Goal: Information Seeking & Learning: Learn about a topic

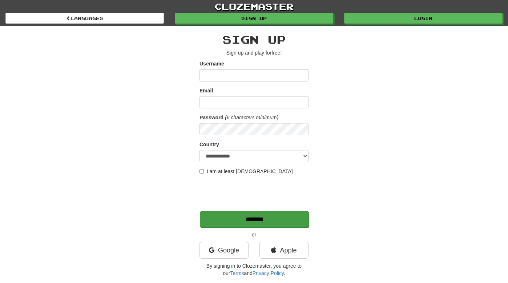
click at [281, 216] on input "*******" at bounding box center [254, 219] width 109 height 17
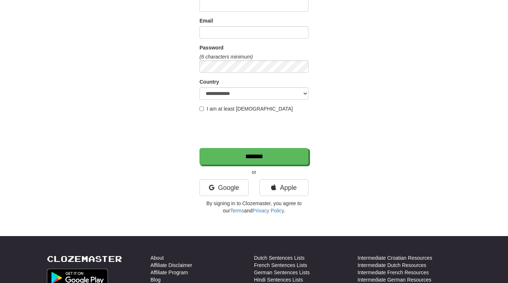
scroll to position [187, 0]
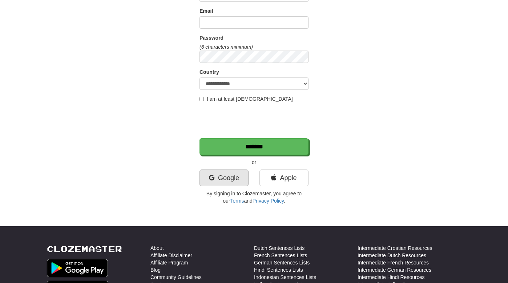
click at [229, 177] on link "Google" at bounding box center [224, 177] width 49 height 17
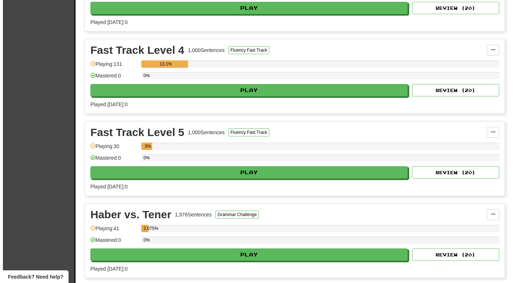
scroll to position [620, 0]
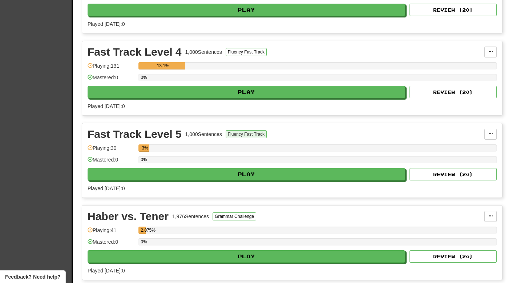
click at [241, 133] on button "Fluency Fast Track" at bounding box center [246, 134] width 41 height 8
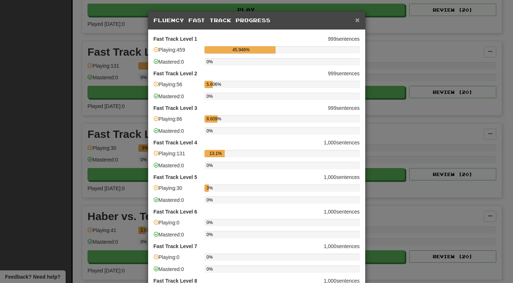
click at [355, 23] on span "×" at bounding box center [357, 20] width 4 height 8
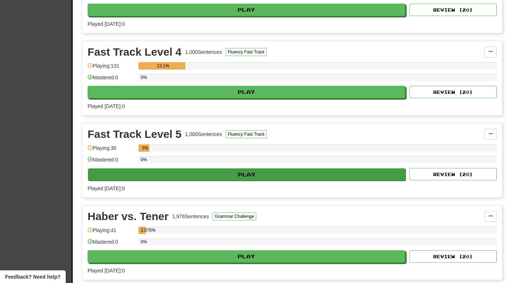
click at [241, 174] on button "Play" at bounding box center [247, 174] width 318 height 12
select select "**"
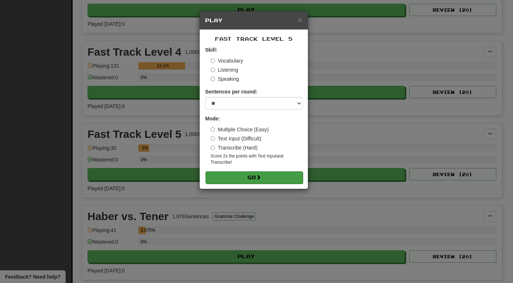
click at [250, 174] on button "Go" at bounding box center [254, 177] width 97 height 12
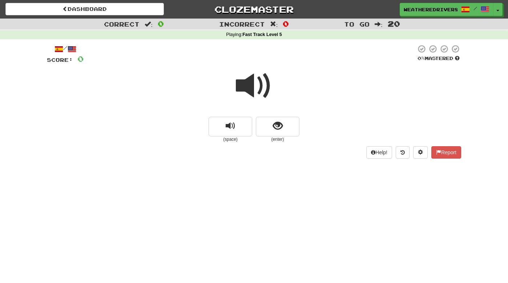
click at [254, 89] on span at bounding box center [254, 86] width 36 height 36
click at [255, 89] on span at bounding box center [254, 86] width 36 height 36
click at [283, 127] on button "show sentence" at bounding box center [278, 127] width 44 height 20
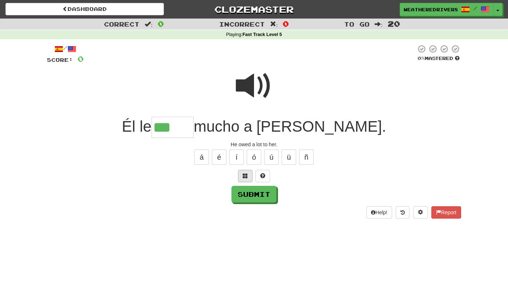
click at [245, 173] on span at bounding box center [245, 175] width 5 height 5
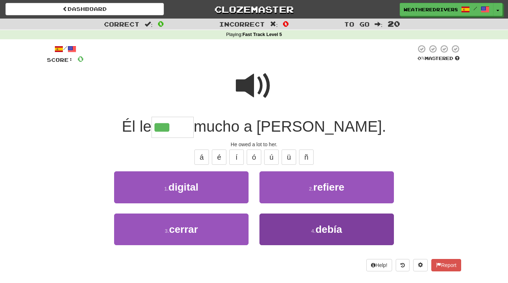
click at [320, 228] on span "debía" at bounding box center [328, 228] width 27 height 11
type input "*****"
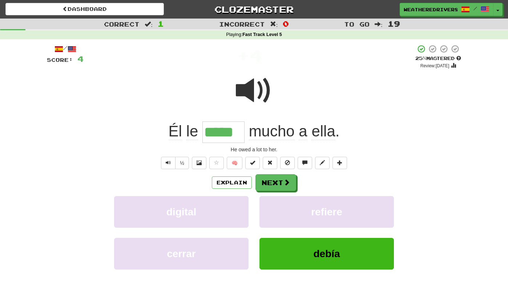
click at [253, 93] on span at bounding box center [254, 90] width 36 height 36
click at [251, 93] on span at bounding box center [254, 90] width 36 height 36
click at [254, 89] on span at bounding box center [254, 90] width 36 height 36
click at [255, 92] on span at bounding box center [254, 90] width 36 height 36
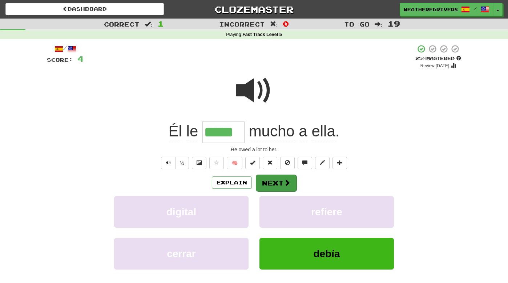
click at [273, 178] on button "Next" at bounding box center [276, 182] width 41 height 17
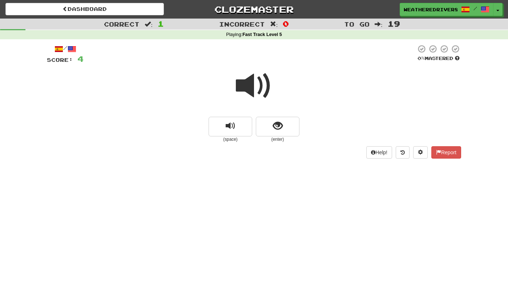
click at [255, 77] on span at bounding box center [254, 86] width 36 height 36
click at [275, 124] on span "show sentence" at bounding box center [278, 126] width 10 height 10
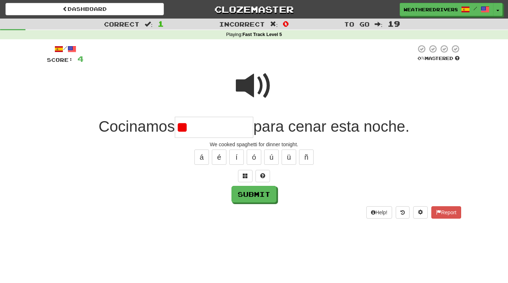
type input "*"
click at [246, 171] on button at bounding box center [245, 176] width 15 height 12
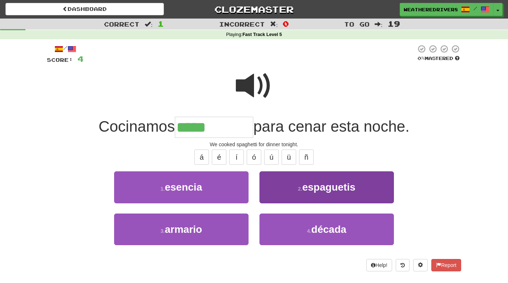
click at [318, 185] on span "espaguetis" at bounding box center [328, 186] width 53 height 11
type input "**********"
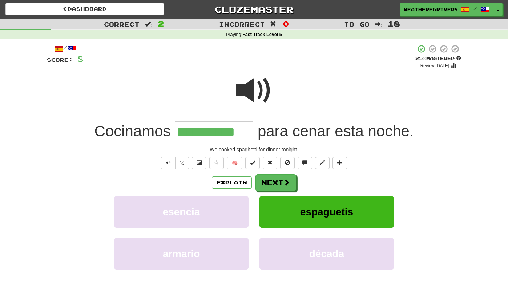
click at [254, 93] on span at bounding box center [254, 90] width 36 height 36
click at [255, 93] on span at bounding box center [254, 90] width 36 height 36
click at [283, 183] on button "Next" at bounding box center [276, 182] width 41 height 17
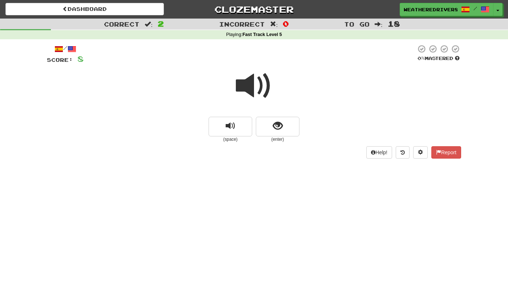
click at [256, 93] on span at bounding box center [254, 86] width 36 height 36
click at [256, 87] on span at bounding box center [254, 86] width 36 height 36
click at [282, 124] on span "show sentence" at bounding box center [278, 126] width 10 height 10
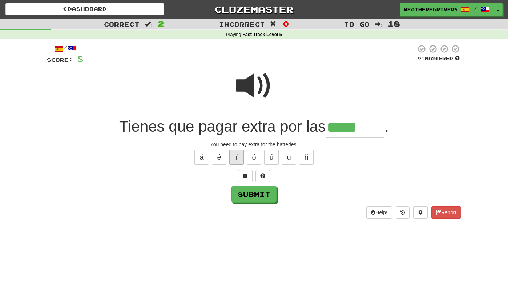
click at [239, 152] on button "í" at bounding box center [236, 156] width 15 height 15
type input "********"
click at [245, 86] on span at bounding box center [254, 86] width 36 height 36
click at [258, 190] on button "Submit" at bounding box center [254, 194] width 45 height 17
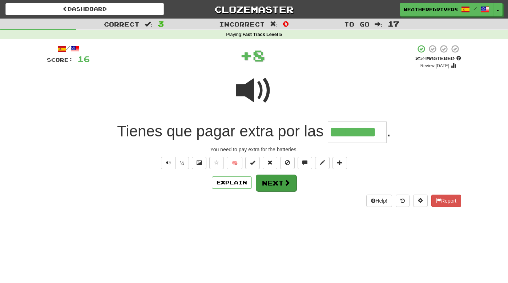
click at [276, 184] on button "Next" at bounding box center [276, 182] width 41 height 17
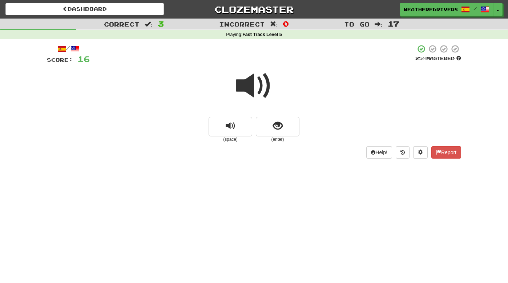
click at [260, 89] on span at bounding box center [254, 86] width 36 height 36
click at [281, 126] on span "show sentence" at bounding box center [278, 126] width 10 height 10
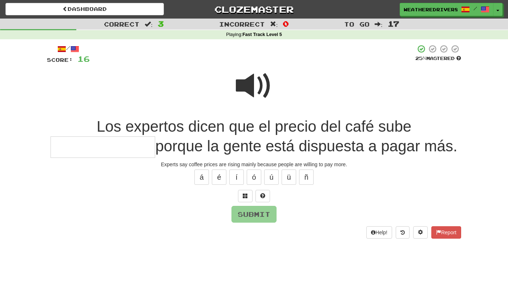
click at [250, 84] on span at bounding box center [254, 86] width 36 height 36
click at [261, 84] on span at bounding box center [254, 86] width 36 height 36
click at [59, 147] on input "text" at bounding box center [103, 146] width 105 height 21
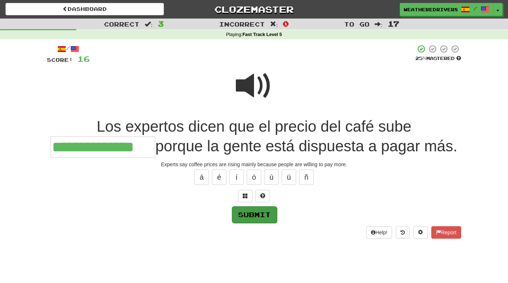
type input "**********"
click at [243, 212] on button "Submit" at bounding box center [254, 214] width 45 height 17
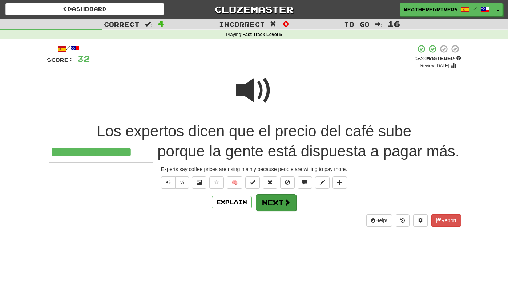
click at [275, 199] on button "Next" at bounding box center [276, 202] width 41 height 17
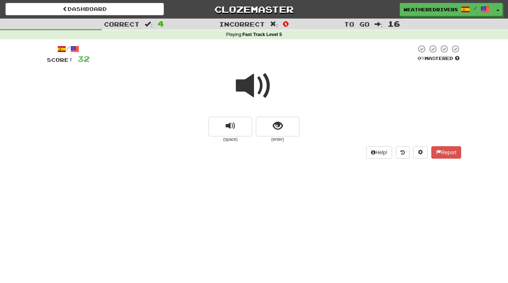
click at [253, 85] on span at bounding box center [254, 86] width 36 height 36
click at [255, 85] on span at bounding box center [254, 86] width 36 height 36
click at [280, 125] on span "show sentence" at bounding box center [278, 126] width 10 height 10
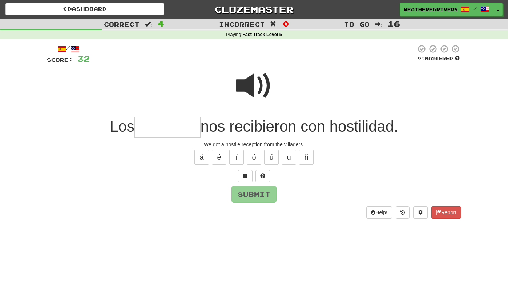
type input "*"
click at [262, 76] on span at bounding box center [254, 86] width 36 height 36
click at [254, 86] on span at bounding box center [254, 86] width 36 height 36
click at [245, 175] on span at bounding box center [245, 175] width 5 height 5
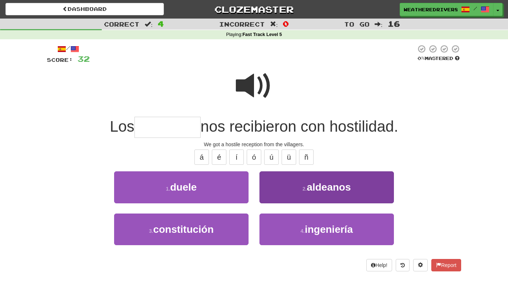
click at [310, 185] on span "aldeanos" at bounding box center [329, 186] width 44 height 11
type input "********"
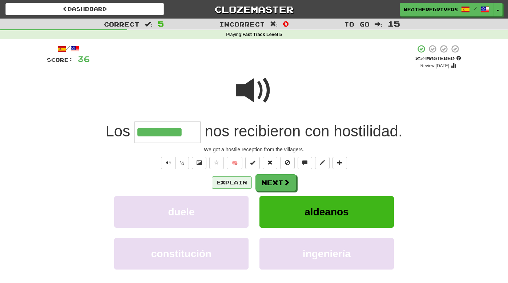
click at [238, 179] on button "Explain" at bounding box center [232, 182] width 40 height 12
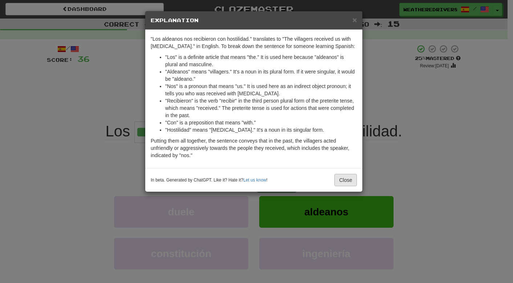
click at [346, 179] on button "Close" at bounding box center [346, 180] width 23 height 12
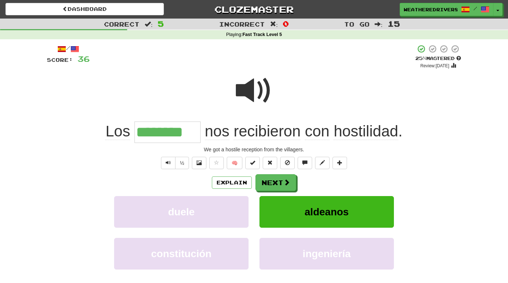
click at [251, 89] on span at bounding box center [254, 90] width 36 height 36
click at [250, 89] on span at bounding box center [254, 90] width 36 height 36
click at [252, 104] on span at bounding box center [254, 90] width 36 height 36
click at [276, 180] on button "Next" at bounding box center [276, 182] width 41 height 17
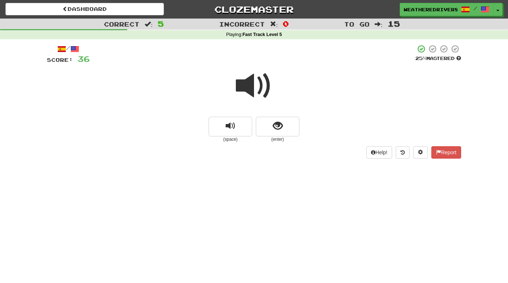
click at [249, 80] on span at bounding box center [254, 86] width 36 height 36
click at [254, 80] on span at bounding box center [254, 86] width 36 height 36
click at [277, 124] on span "show sentence" at bounding box center [278, 126] width 10 height 10
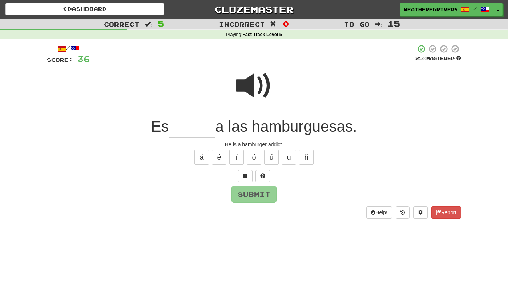
click at [255, 84] on span at bounding box center [254, 86] width 36 height 36
click at [176, 132] on input "text" at bounding box center [192, 127] width 47 height 21
click at [245, 175] on span at bounding box center [245, 175] width 5 height 5
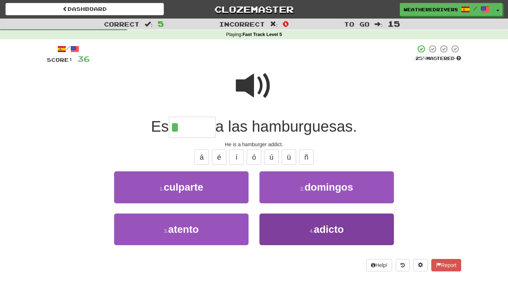
click at [335, 223] on span "adicto" at bounding box center [329, 228] width 30 height 11
type input "******"
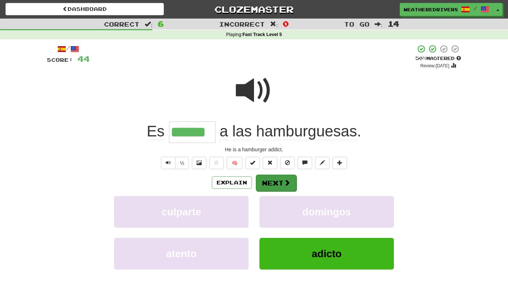
click at [276, 179] on button "Next" at bounding box center [276, 182] width 41 height 17
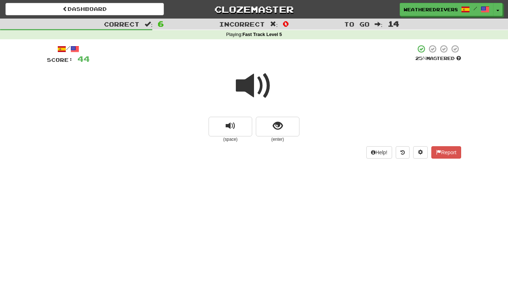
click at [253, 82] on span at bounding box center [254, 86] width 36 height 36
click at [278, 128] on span "show sentence" at bounding box center [278, 126] width 10 height 10
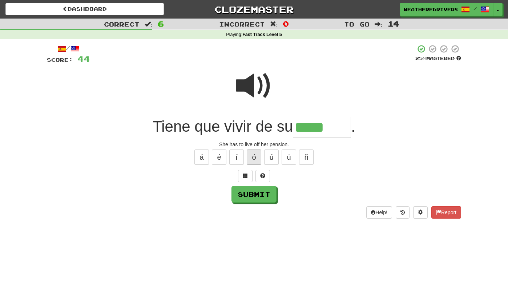
click at [257, 157] on button "ó" at bounding box center [254, 156] width 15 height 15
type input "*******"
click at [251, 195] on button "Submit" at bounding box center [254, 194] width 45 height 17
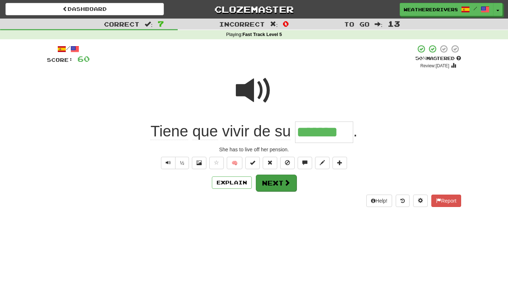
click at [273, 183] on button "Next" at bounding box center [276, 182] width 41 height 17
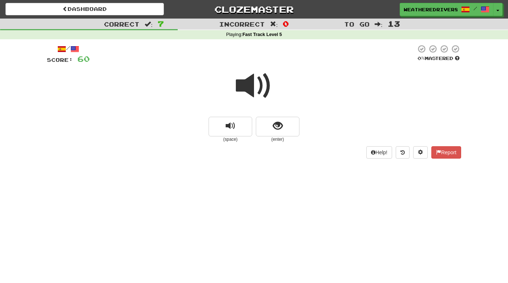
click at [250, 86] on span at bounding box center [254, 86] width 36 height 36
click at [251, 86] on span at bounding box center [254, 86] width 36 height 36
click at [279, 128] on span "show sentence" at bounding box center [278, 126] width 10 height 10
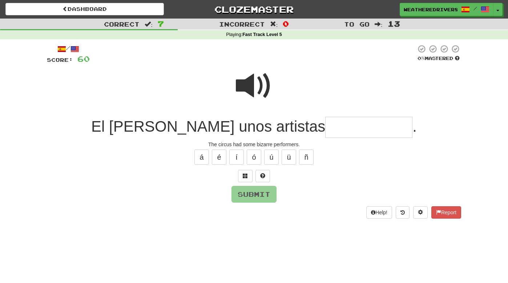
click at [258, 90] on span at bounding box center [254, 86] width 36 height 36
click at [245, 174] on span at bounding box center [245, 175] width 5 height 5
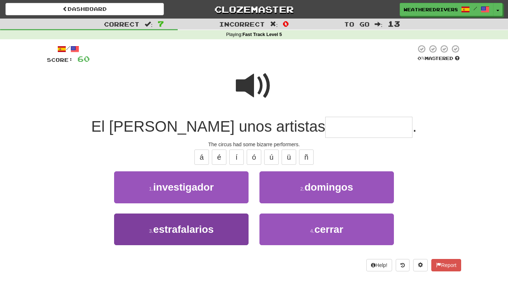
click at [218, 231] on button "3 . estrafalarios" at bounding box center [181, 229] width 134 height 32
type input "**********"
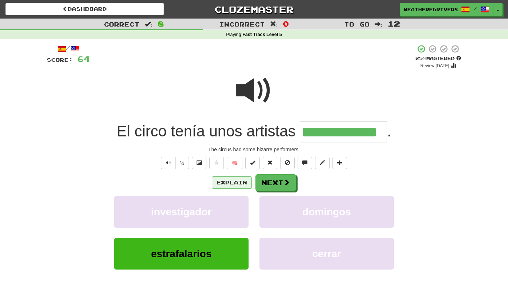
click at [235, 182] on button "Explain" at bounding box center [232, 182] width 40 height 12
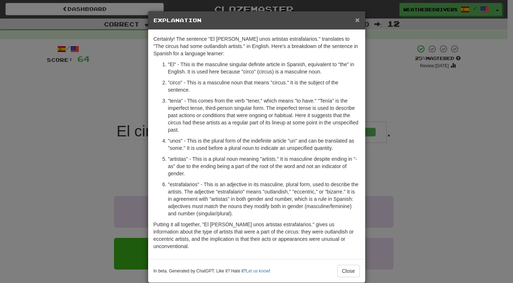
click at [355, 20] on span "×" at bounding box center [357, 20] width 4 height 8
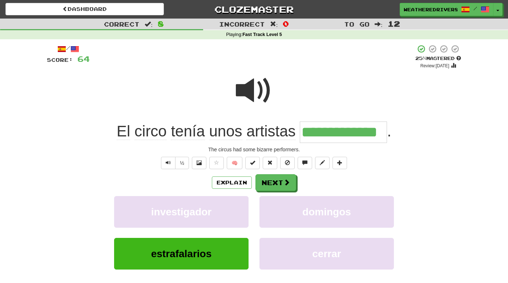
click at [246, 101] on span at bounding box center [254, 90] width 36 height 36
click at [278, 182] on button "Next" at bounding box center [276, 182] width 41 height 17
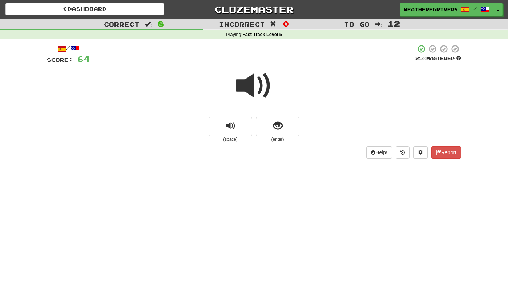
click at [256, 86] on span at bounding box center [254, 86] width 36 height 36
click at [249, 86] on span at bounding box center [254, 86] width 36 height 36
click at [277, 127] on span "show sentence" at bounding box center [278, 126] width 10 height 10
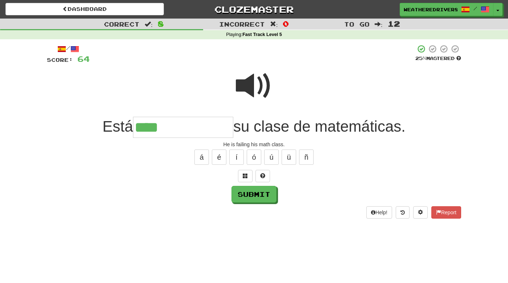
click at [258, 81] on span at bounding box center [254, 86] width 36 height 36
click at [167, 127] on input "****" at bounding box center [183, 127] width 100 height 21
click at [248, 84] on span at bounding box center [254, 86] width 36 height 36
click at [197, 129] on input "********" at bounding box center [183, 127] width 100 height 21
click at [219, 154] on button "é" at bounding box center [219, 156] width 15 height 15
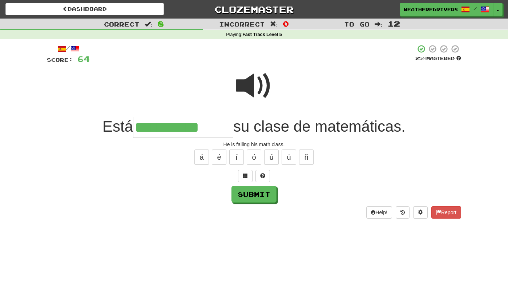
click at [253, 85] on span at bounding box center [254, 86] width 36 height 36
click at [226, 125] on input "**********" at bounding box center [183, 127] width 100 height 21
type input "**********"
click at [256, 192] on button "Submit" at bounding box center [254, 194] width 45 height 17
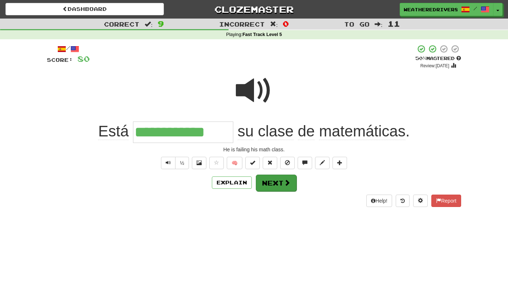
click at [272, 179] on button "Next" at bounding box center [276, 182] width 41 height 17
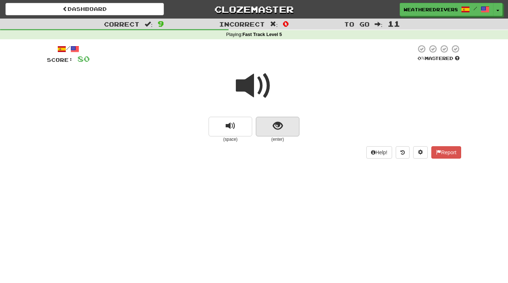
click at [279, 121] on span "show sentence" at bounding box center [278, 126] width 10 height 10
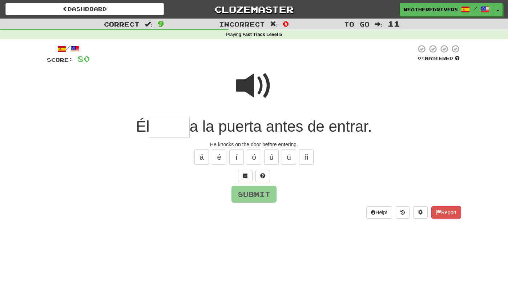
click at [261, 77] on span at bounding box center [254, 86] width 36 height 36
click at [157, 129] on input "text" at bounding box center [170, 127] width 40 height 21
type input "*****"
click at [250, 193] on button "Submit" at bounding box center [254, 194] width 45 height 17
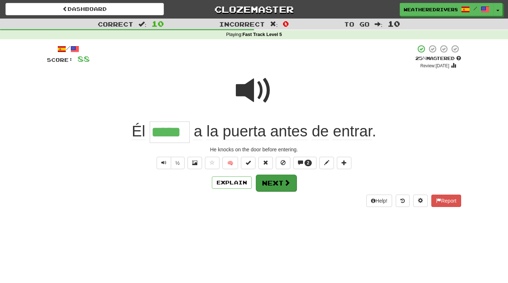
click at [272, 184] on button "Next" at bounding box center [276, 182] width 41 height 17
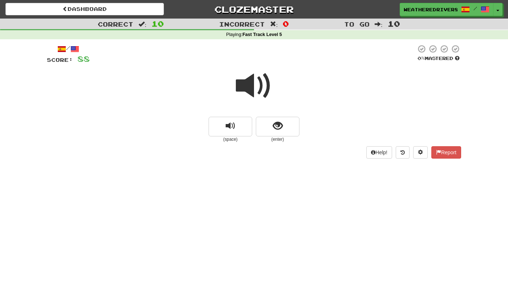
click at [247, 87] on span at bounding box center [254, 86] width 36 height 36
click at [274, 122] on span "show sentence" at bounding box center [278, 126] width 10 height 10
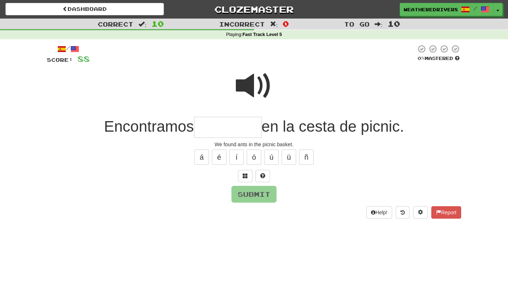
click at [254, 79] on span at bounding box center [254, 86] width 36 height 36
click at [212, 128] on input "text" at bounding box center [228, 127] width 68 height 21
type input "*"
click at [246, 174] on span at bounding box center [245, 175] width 5 height 5
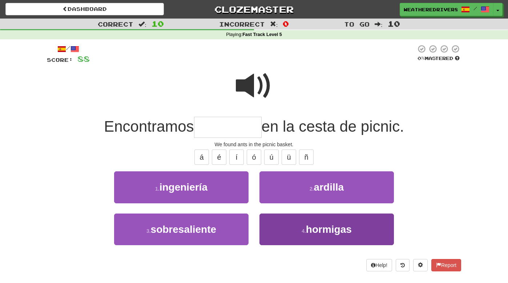
click at [342, 226] on span "hormigas" at bounding box center [329, 228] width 46 height 11
type input "********"
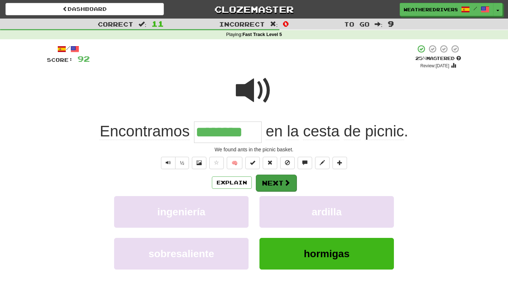
click at [272, 178] on button "Next" at bounding box center [276, 182] width 41 height 17
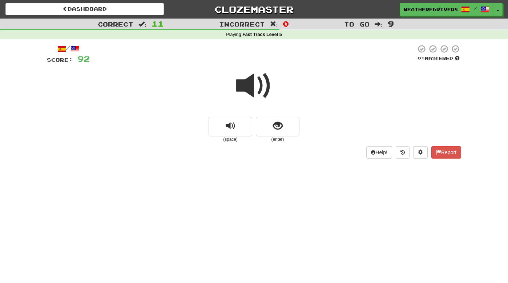
click at [256, 89] on span at bounding box center [254, 86] width 36 height 36
click at [254, 88] on span at bounding box center [254, 86] width 36 height 36
click at [283, 126] on button "show sentence" at bounding box center [278, 127] width 44 height 20
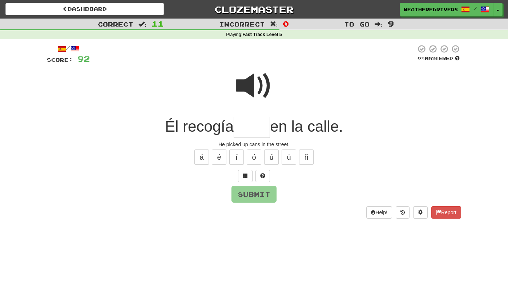
click at [261, 90] on span at bounding box center [254, 86] width 36 height 36
click at [241, 130] on input "text" at bounding box center [252, 127] width 36 height 21
click at [246, 174] on span at bounding box center [245, 175] width 5 height 5
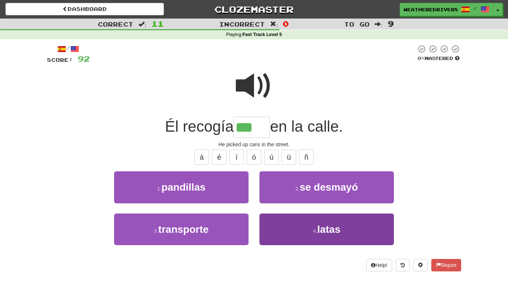
click at [321, 233] on span "latas" at bounding box center [328, 228] width 23 height 11
type input "*****"
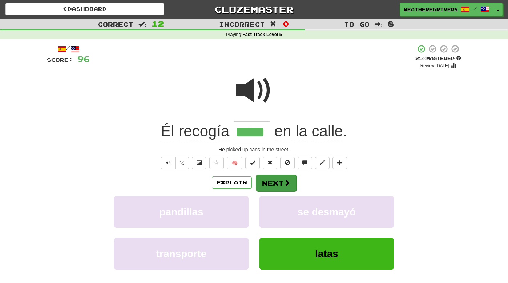
click at [279, 181] on button "Next" at bounding box center [276, 182] width 41 height 17
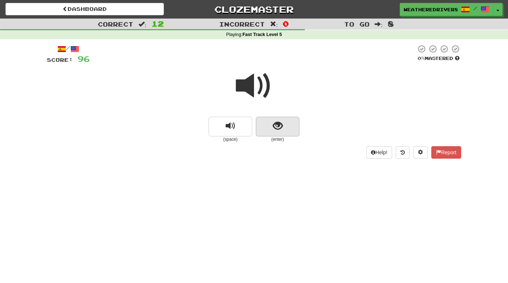
click at [276, 123] on span "show sentence" at bounding box center [278, 126] width 10 height 10
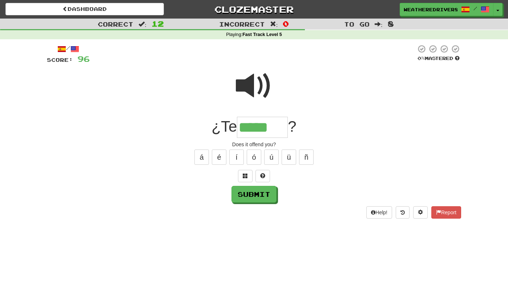
click at [251, 79] on span at bounding box center [254, 86] width 36 height 36
click at [283, 127] on input "*****" at bounding box center [262, 127] width 51 height 21
click at [236, 151] on button "í" at bounding box center [236, 156] width 15 height 15
click at [243, 176] on span at bounding box center [245, 175] width 5 height 5
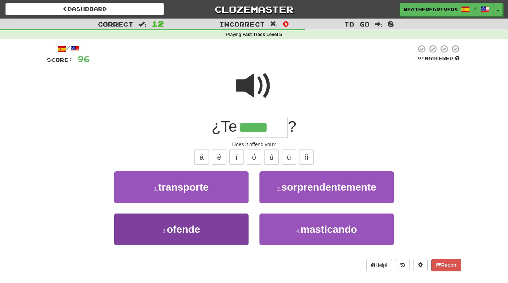
click at [227, 224] on button "3 . ofende" at bounding box center [181, 229] width 134 height 32
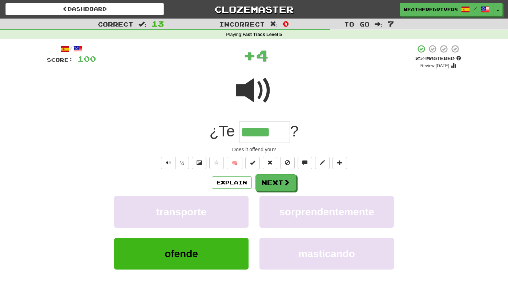
type input "******"
click at [278, 183] on button "Next" at bounding box center [276, 182] width 41 height 17
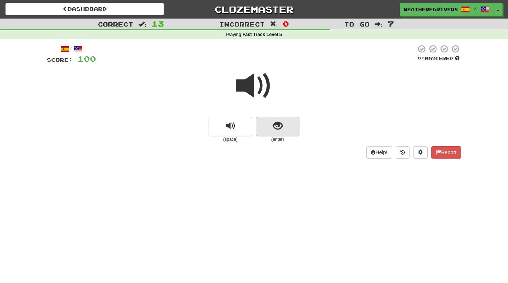
click at [274, 125] on span "show sentence" at bounding box center [278, 126] width 10 height 10
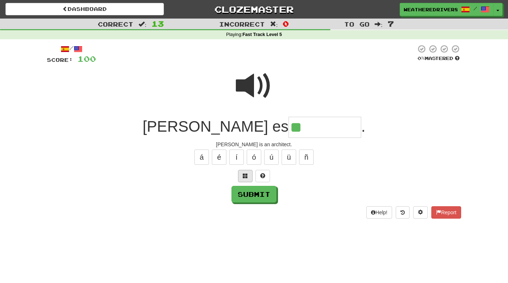
click at [246, 173] on span at bounding box center [245, 175] width 5 height 5
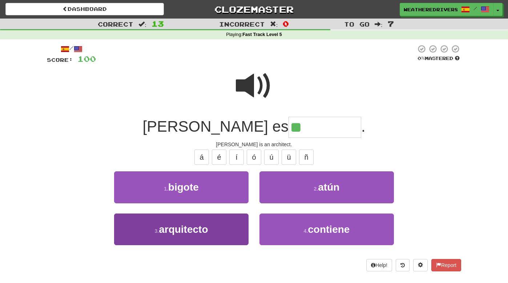
click at [214, 227] on button "3 . arquitecto" at bounding box center [181, 229] width 134 height 32
type input "**********"
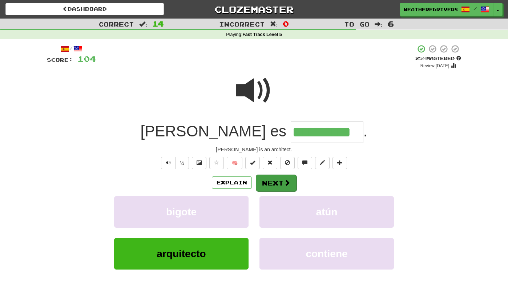
click at [275, 181] on button "Next" at bounding box center [276, 182] width 41 height 17
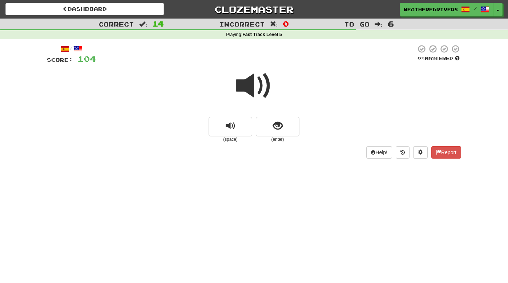
click at [247, 86] on span at bounding box center [254, 86] width 36 height 36
click at [270, 81] on span at bounding box center [254, 86] width 36 height 36
click at [278, 124] on span "show sentence" at bounding box center [278, 126] width 10 height 10
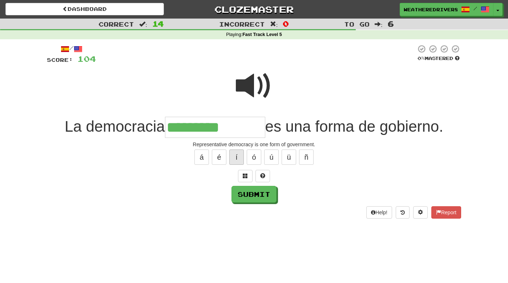
click at [240, 156] on button "í" at bounding box center [236, 156] width 15 height 15
click at [219, 153] on button "é" at bounding box center [219, 156] width 15 height 15
click at [243, 176] on span at bounding box center [245, 175] width 5 height 5
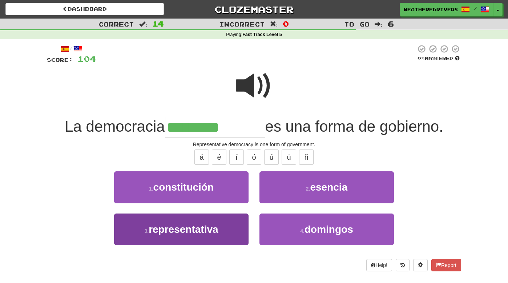
click at [214, 231] on span "representativa" at bounding box center [183, 228] width 69 height 11
type input "**********"
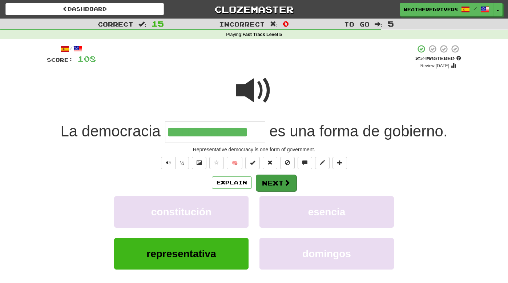
click at [278, 182] on button "Next" at bounding box center [276, 182] width 41 height 17
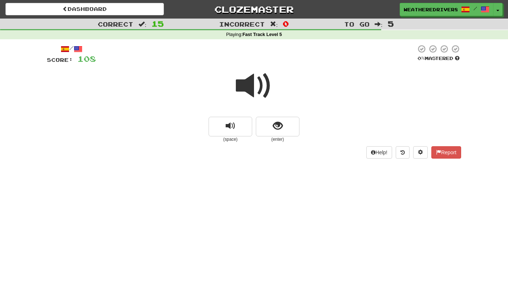
click at [254, 87] on span at bounding box center [254, 86] width 36 height 36
click at [279, 125] on span "show sentence" at bounding box center [278, 126] width 10 height 10
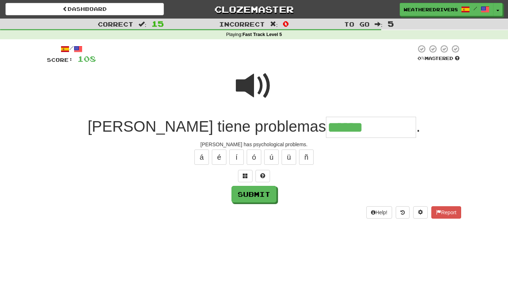
click at [263, 79] on span at bounding box center [254, 86] width 36 height 36
click at [326, 126] on input "******" at bounding box center [371, 127] width 90 height 21
click at [254, 150] on button "ó" at bounding box center [254, 156] width 15 height 15
type input "**********"
click at [250, 193] on button "Submit" at bounding box center [254, 194] width 45 height 17
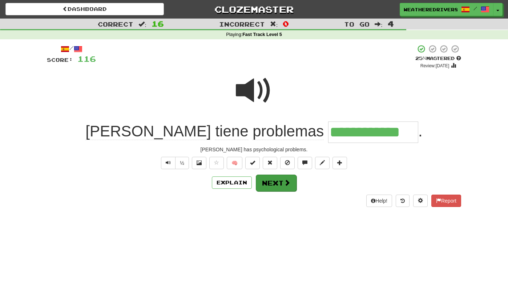
click at [270, 175] on button "Next" at bounding box center [276, 182] width 41 height 17
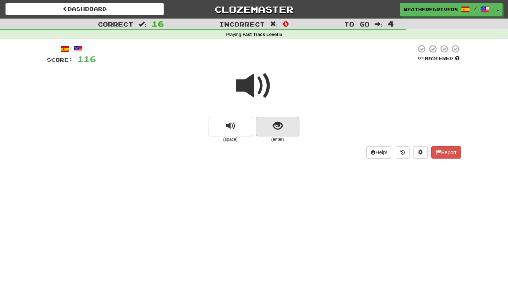
click at [275, 130] on span "show sentence" at bounding box center [278, 126] width 10 height 10
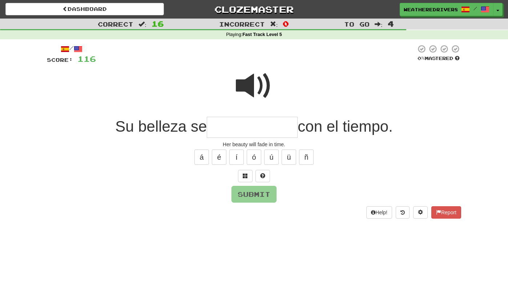
click at [248, 78] on span at bounding box center [254, 86] width 36 height 36
click at [253, 81] on span at bounding box center [254, 86] width 36 height 36
click at [213, 125] on input "text" at bounding box center [252, 127] width 91 height 21
click at [248, 84] on span at bounding box center [254, 86] width 36 height 36
click at [227, 126] on input "**" at bounding box center [252, 127] width 91 height 21
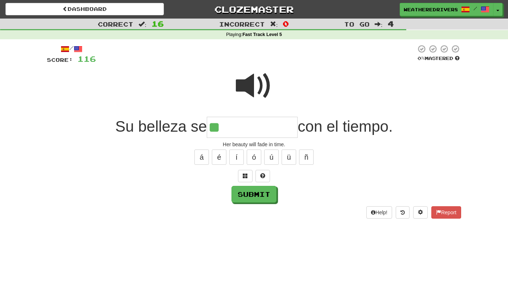
click at [251, 88] on span at bounding box center [254, 86] width 36 height 36
click at [247, 176] on span at bounding box center [245, 175] width 5 height 5
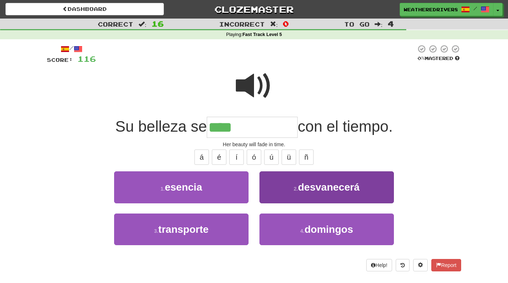
click at [310, 188] on span "desvanecerá" at bounding box center [329, 186] width 62 height 11
type input "**********"
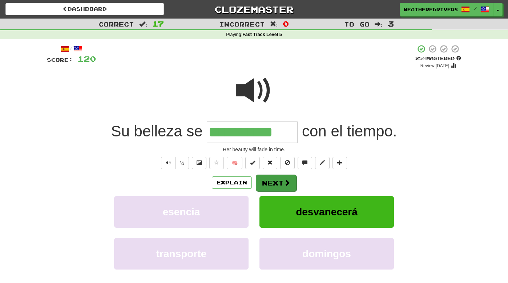
click at [275, 182] on button "Next" at bounding box center [276, 182] width 41 height 17
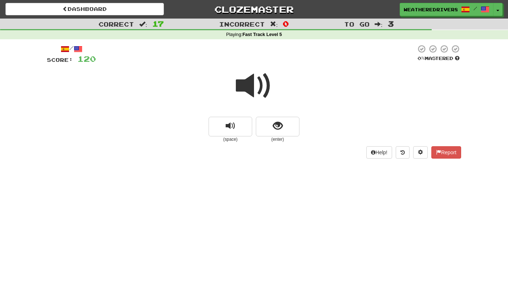
click at [250, 84] on span at bounding box center [254, 86] width 36 height 36
click at [273, 130] on span "show sentence" at bounding box center [278, 126] width 10 height 10
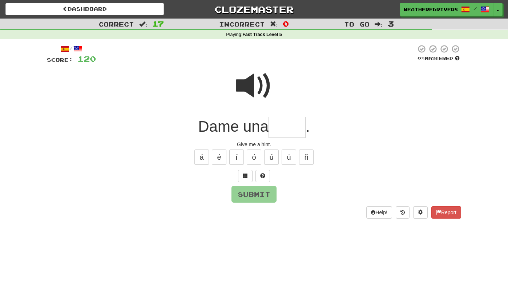
click at [280, 128] on input "text" at bounding box center [287, 127] width 37 height 21
click at [253, 85] on span at bounding box center [254, 86] width 36 height 36
click at [277, 131] on input "text" at bounding box center [287, 127] width 37 height 21
type input "*****"
click at [267, 194] on button "Submit" at bounding box center [254, 194] width 45 height 17
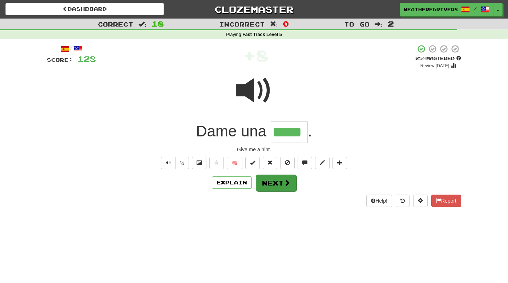
click at [284, 180] on span at bounding box center [287, 182] width 7 height 7
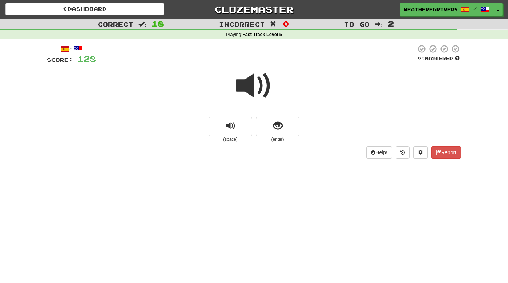
click at [253, 89] on span at bounding box center [254, 86] width 36 height 36
click at [255, 89] on span at bounding box center [254, 86] width 36 height 36
click at [277, 121] on span "show sentence" at bounding box center [278, 126] width 10 height 10
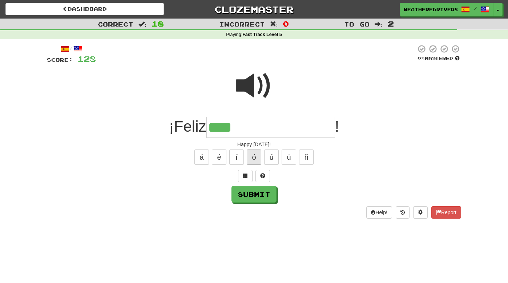
click at [255, 156] on button "ó" at bounding box center [254, 156] width 15 height 15
click at [258, 82] on span at bounding box center [254, 86] width 36 height 36
click at [254, 95] on span at bounding box center [254, 86] width 36 height 36
click at [254, 129] on input "******" at bounding box center [270, 127] width 129 height 21
click at [246, 176] on span at bounding box center [245, 175] width 5 height 5
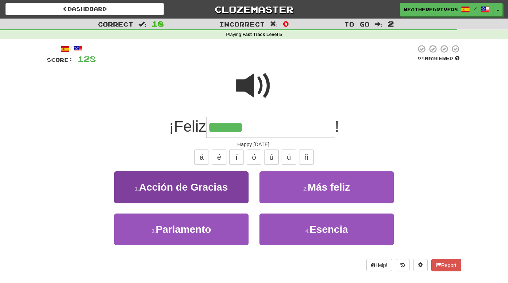
click at [219, 192] on button "1 . Acción de Gracias" at bounding box center [181, 187] width 134 height 32
type input "**********"
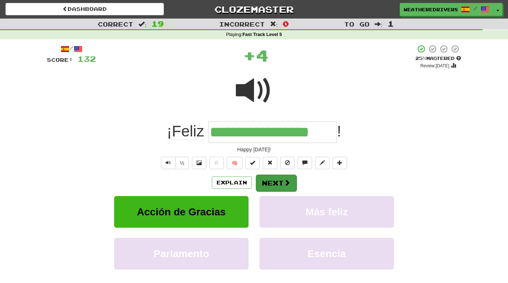
click at [274, 180] on button "Next" at bounding box center [276, 182] width 41 height 17
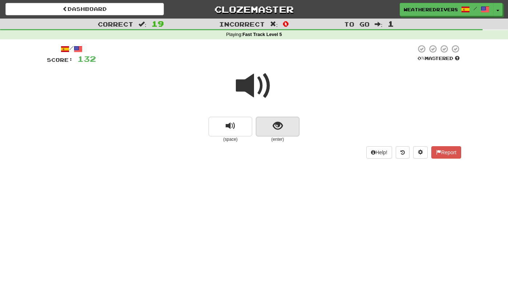
click at [274, 125] on span "show sentence" at bounding box center [278, 126] width 10 height 10
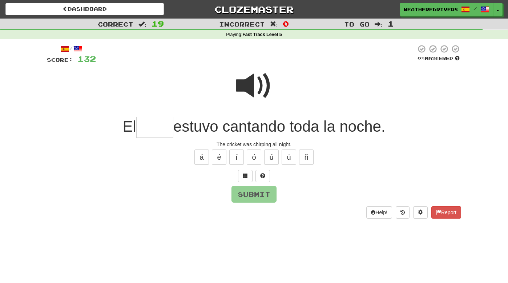
click at [266, 85] on span at bounding box center [254, 86] width 36 height 36
click at [254, 89] on span at bounding box center [254, 86] width 36 height 36
click at [250, 88] on span at bounding box center [254, 86] width 36 height 36
click at [148, 134] on input "text" at bounding box center [154, 127] width 37 height 21
type input "*"
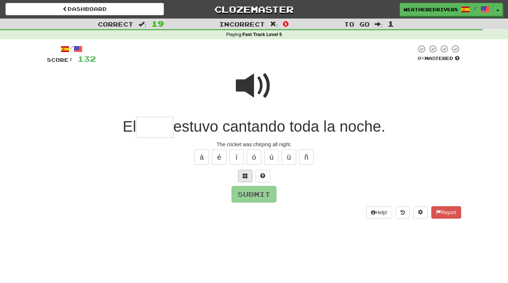
click at [246, 173] on span at bounding box center [245, 175] width 5 height 5
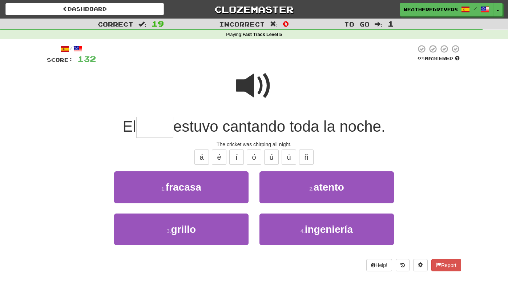
click at [160, 124] on input "text" at bounding box center [154, 127] width 37 height 21
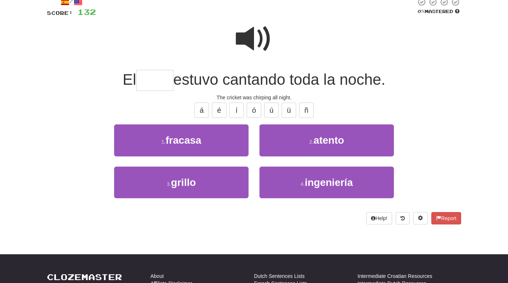
scroll to position [47, 0]
click at [240, 28] on span at bounding box center [254, 39] width 36 height 36
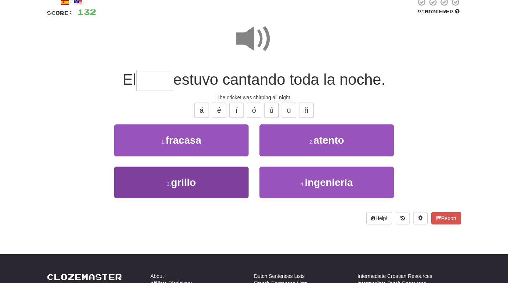
click at [215, 166] on button "3 . grillo" at bounding box center [181, 182] width 134 height 32
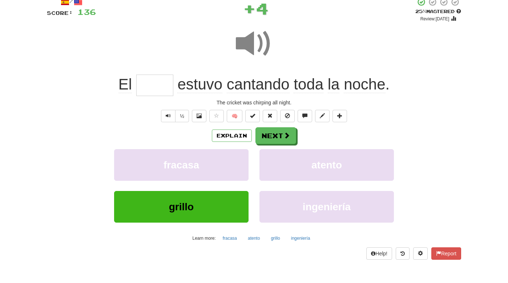
type input "******"
click at [276, 133] on button "Next" at bounding box center [276, 136] width 41 height 17
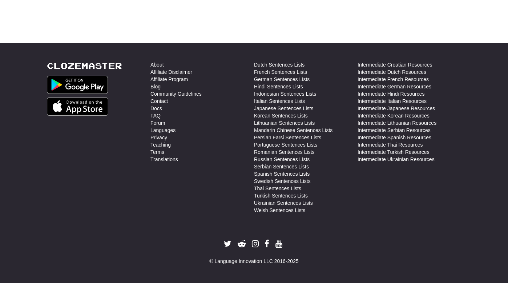
scroll to position [258, 0]
